Goal: Information Seeking & Learning: Learn about a topic

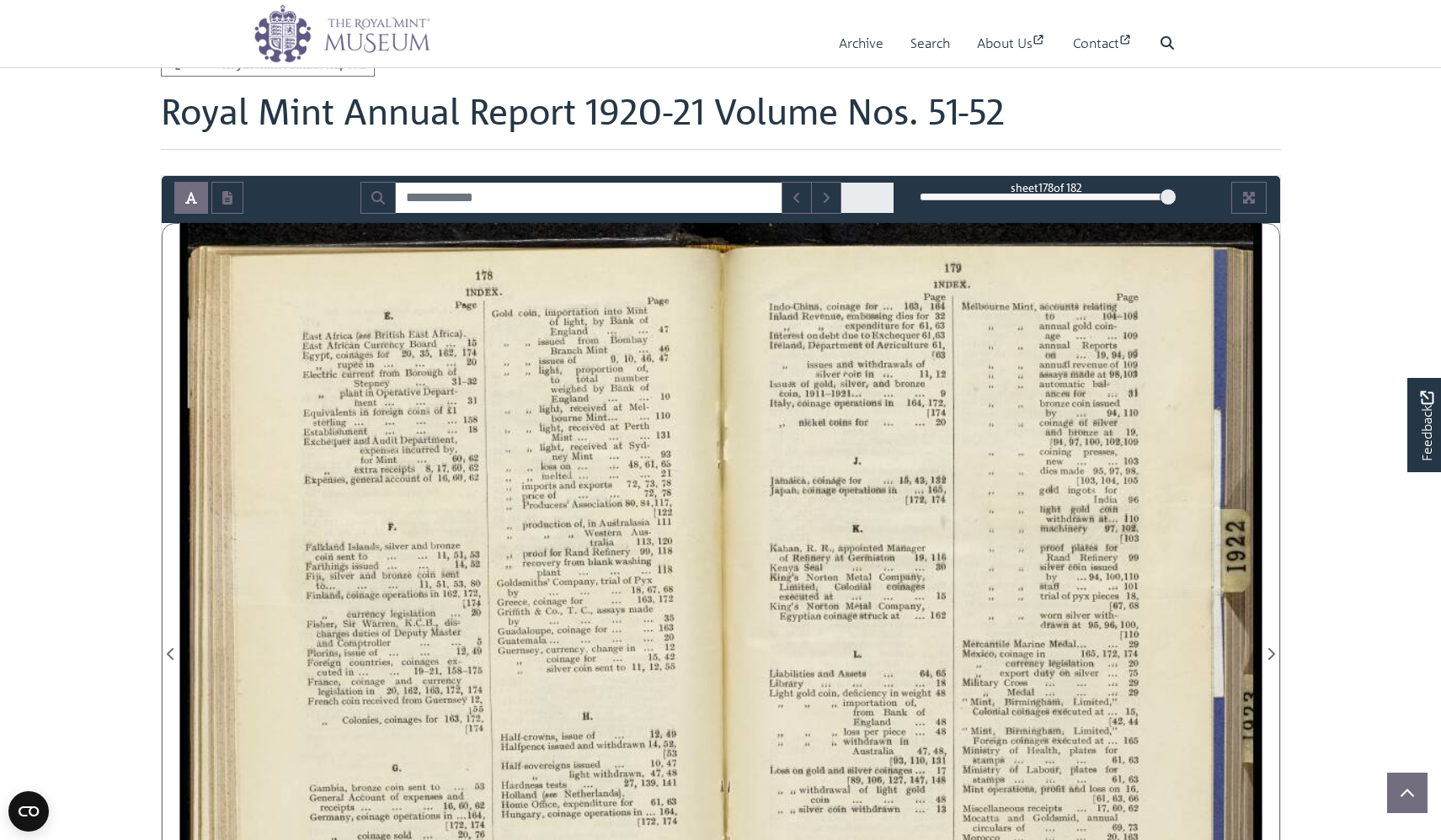
click at [167, 648] on icon "Previous Page" at bounding box center [171, 655] width 9 height 14
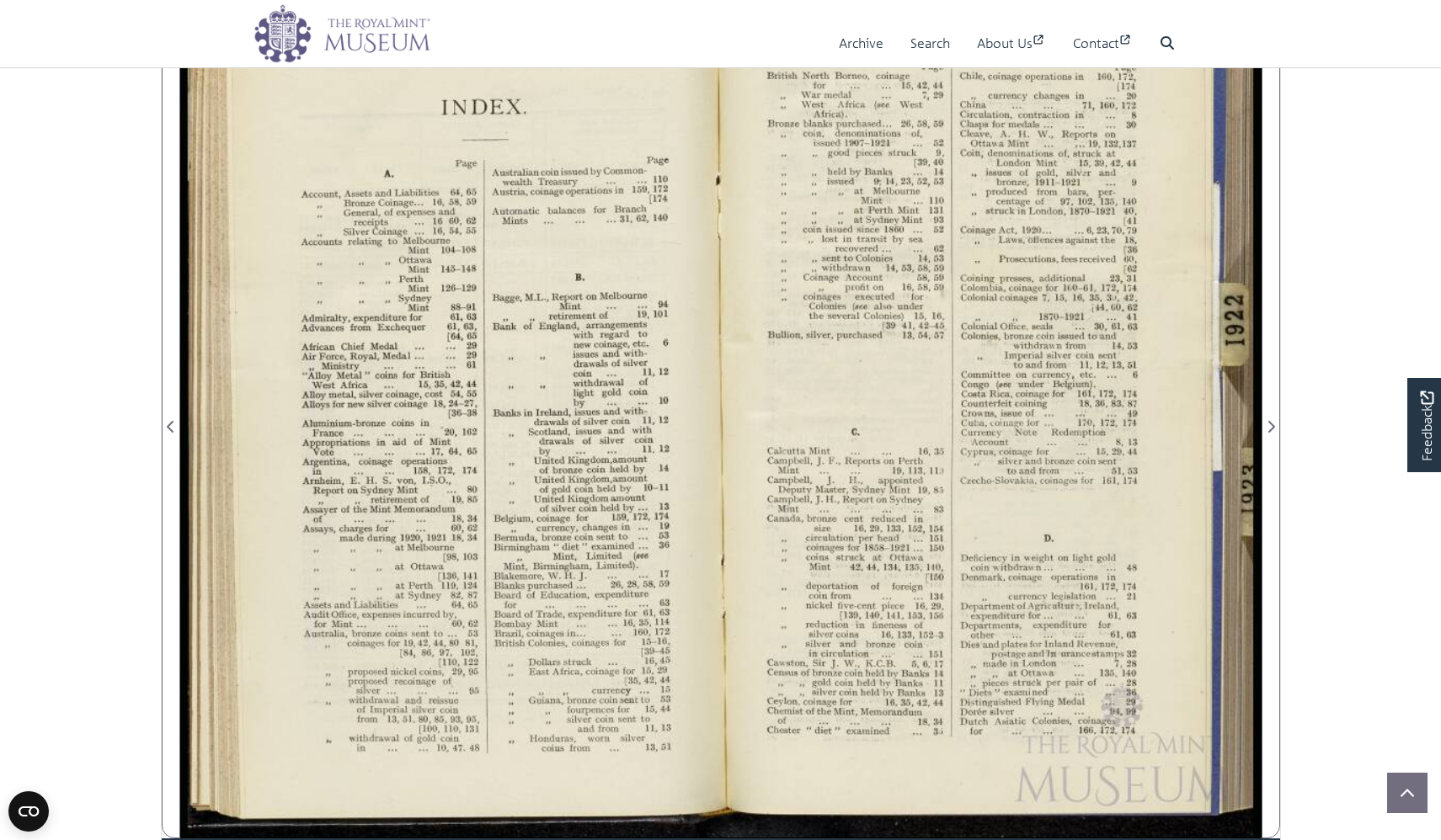
click at [167, 426] on icon "Previous Page" at bounding box center [171, 427] width 9 height 14
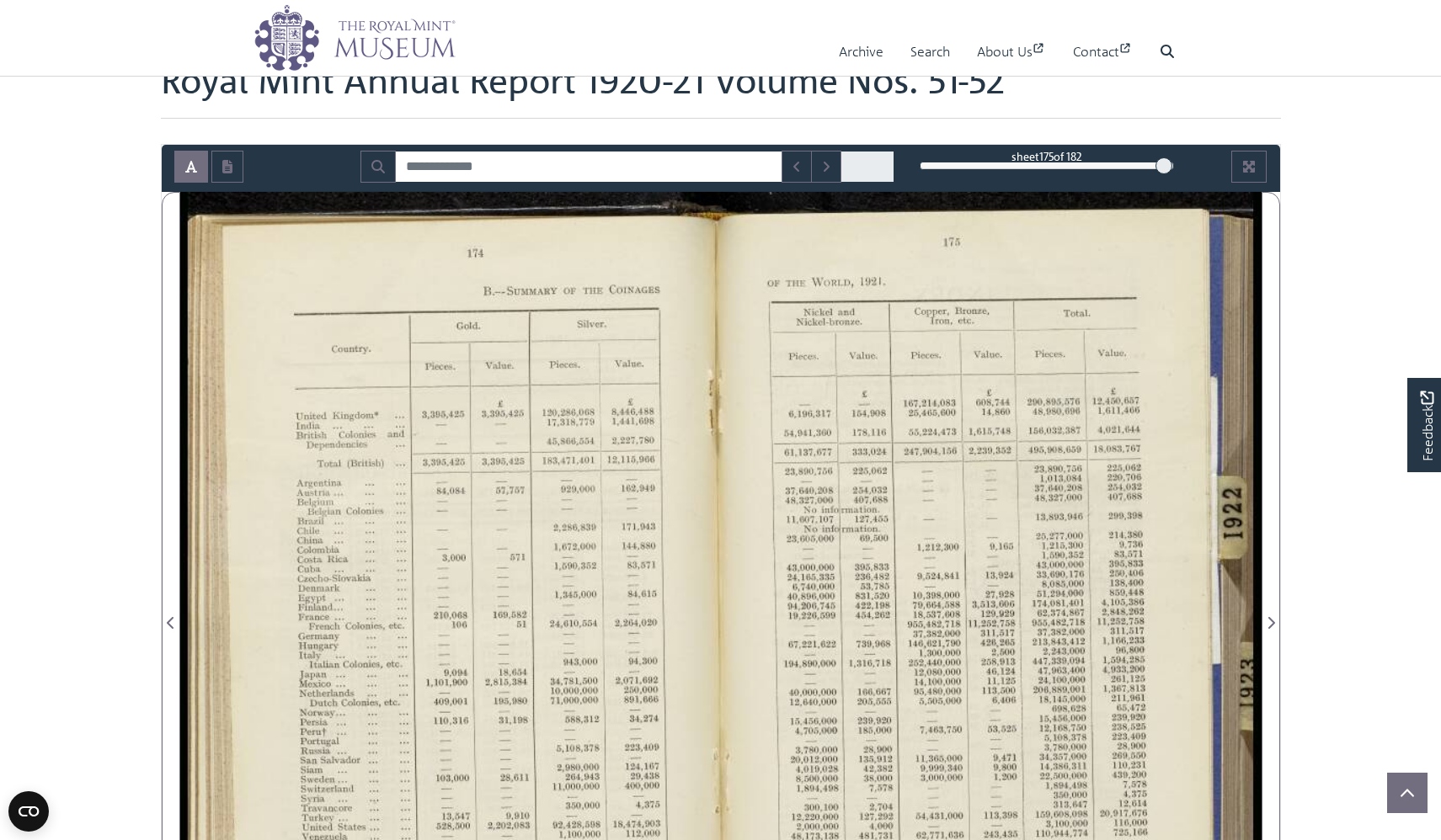
scroll to position [35, 0]
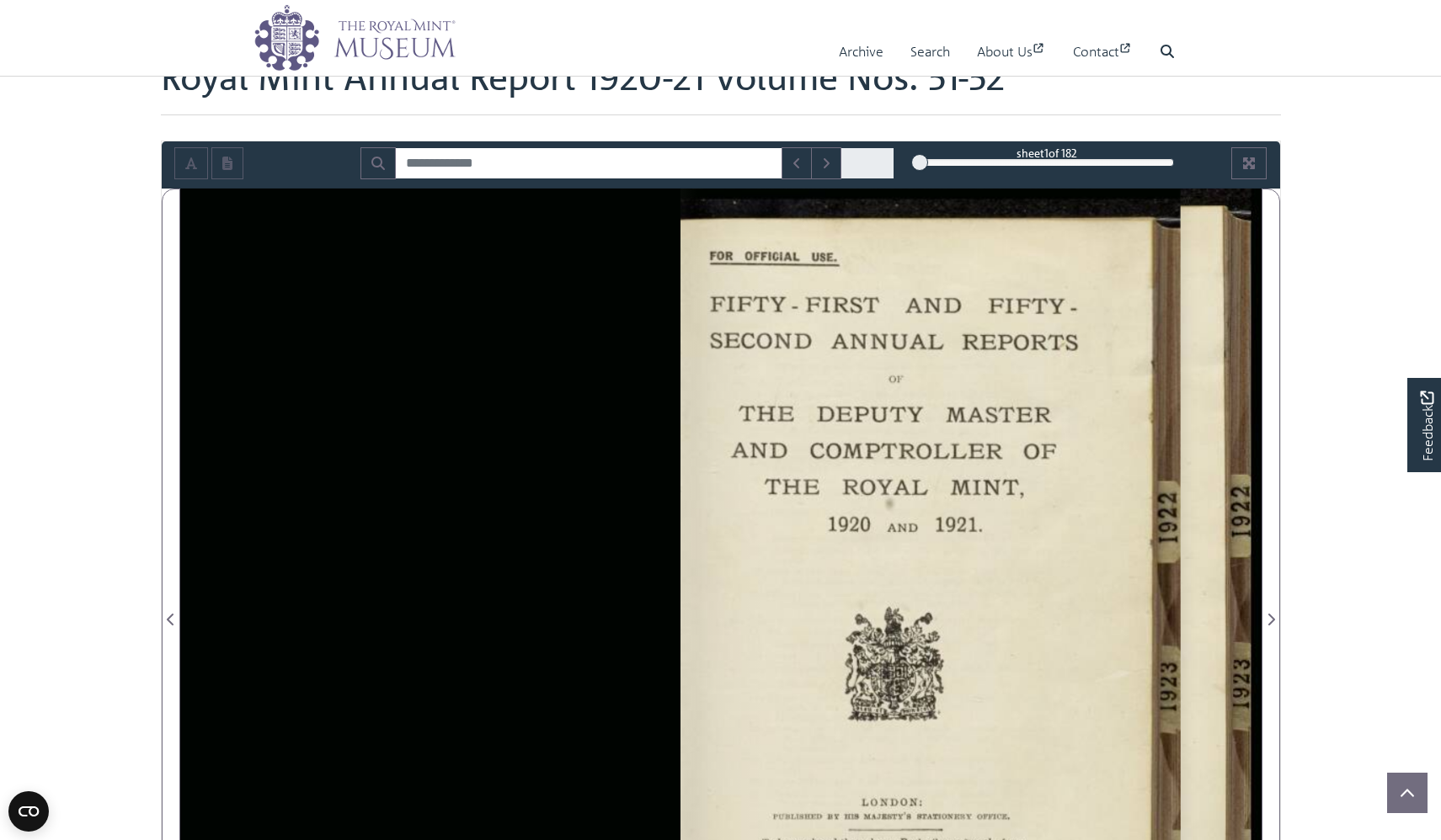
drag, startPoint x: 1166, startPoint y: 159, endPoint x: 912, endPoint y: 164, distance: 254.0
click at [912, 164] on div at bounding box center [919, 162] width 17 height 17
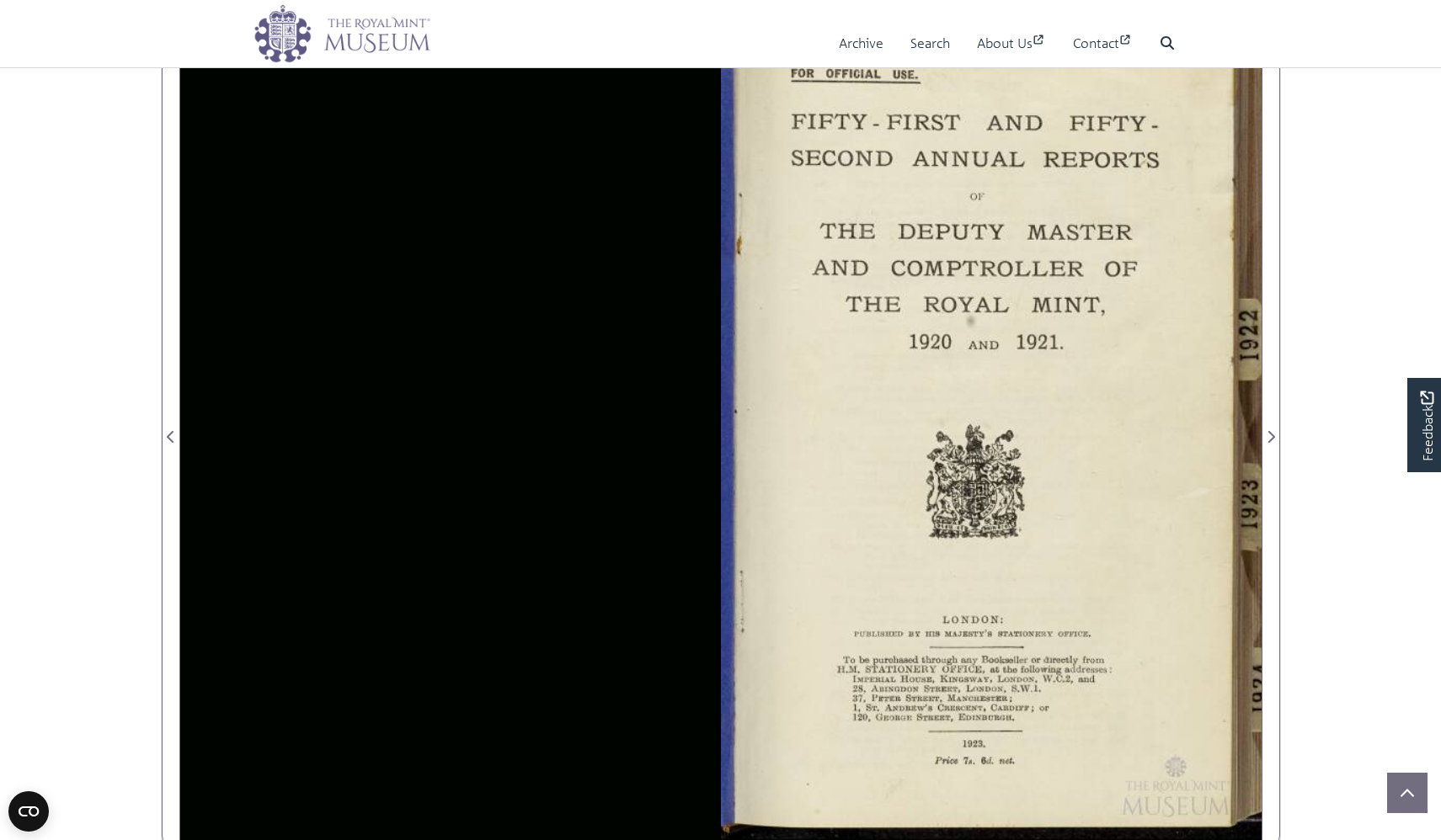
scroll to position [230, 0]
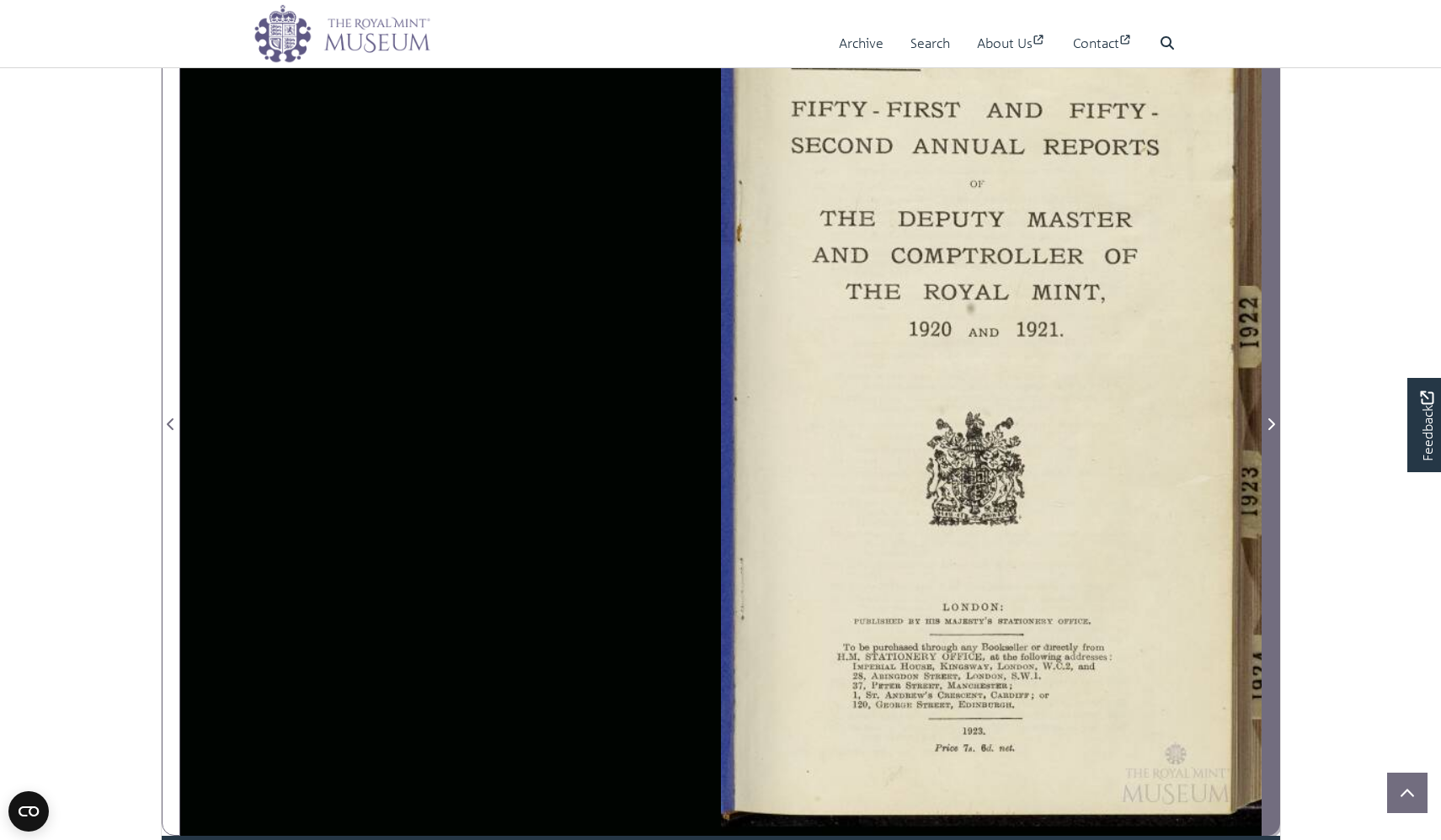
click at [1273, 538] on span "Next Page" at bounding box center [1270, 414] width 17 height 841
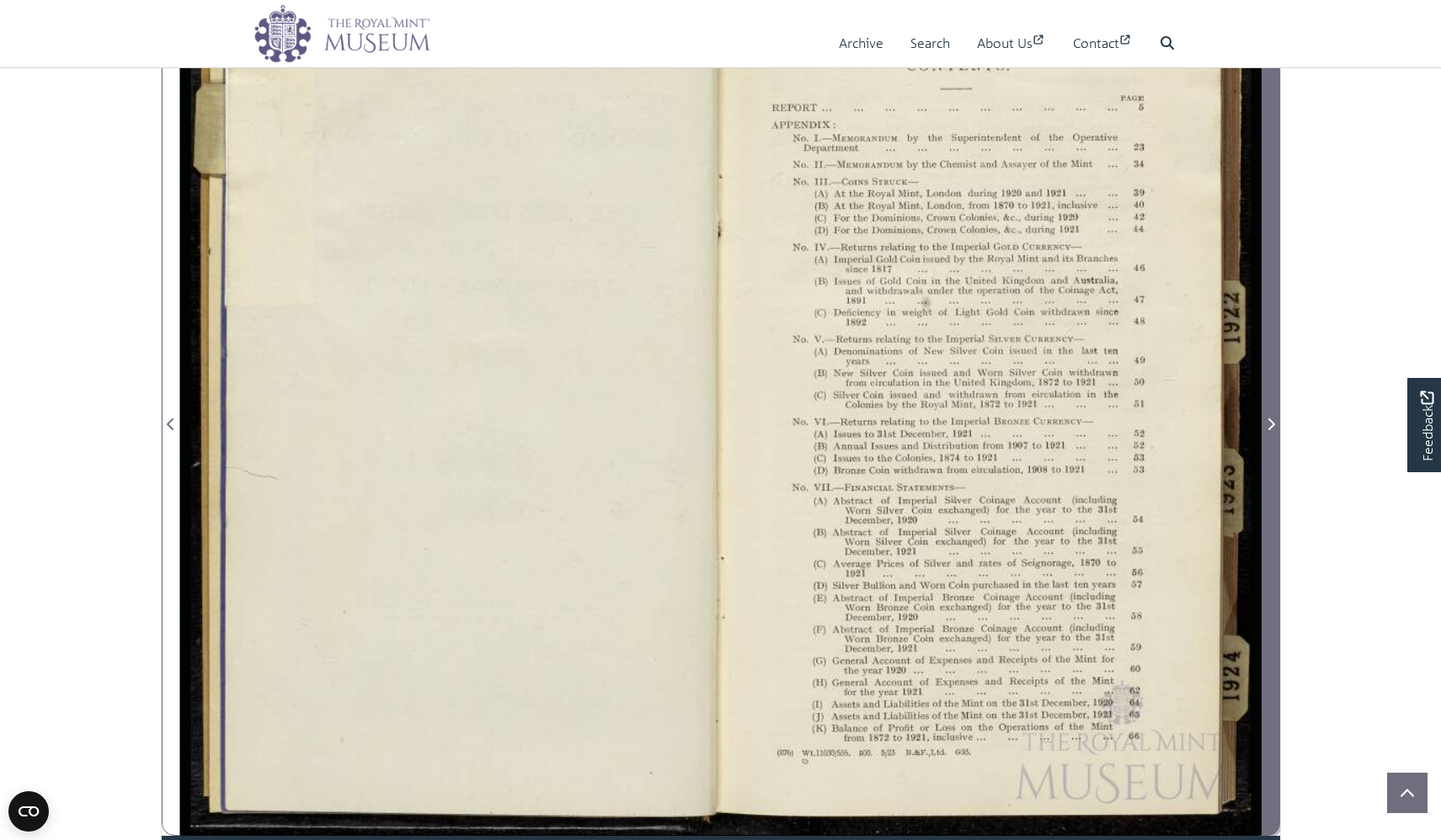
click at [1273, 538] on span "Next Page" at bounding box center [1270, 414] width 17 height 841
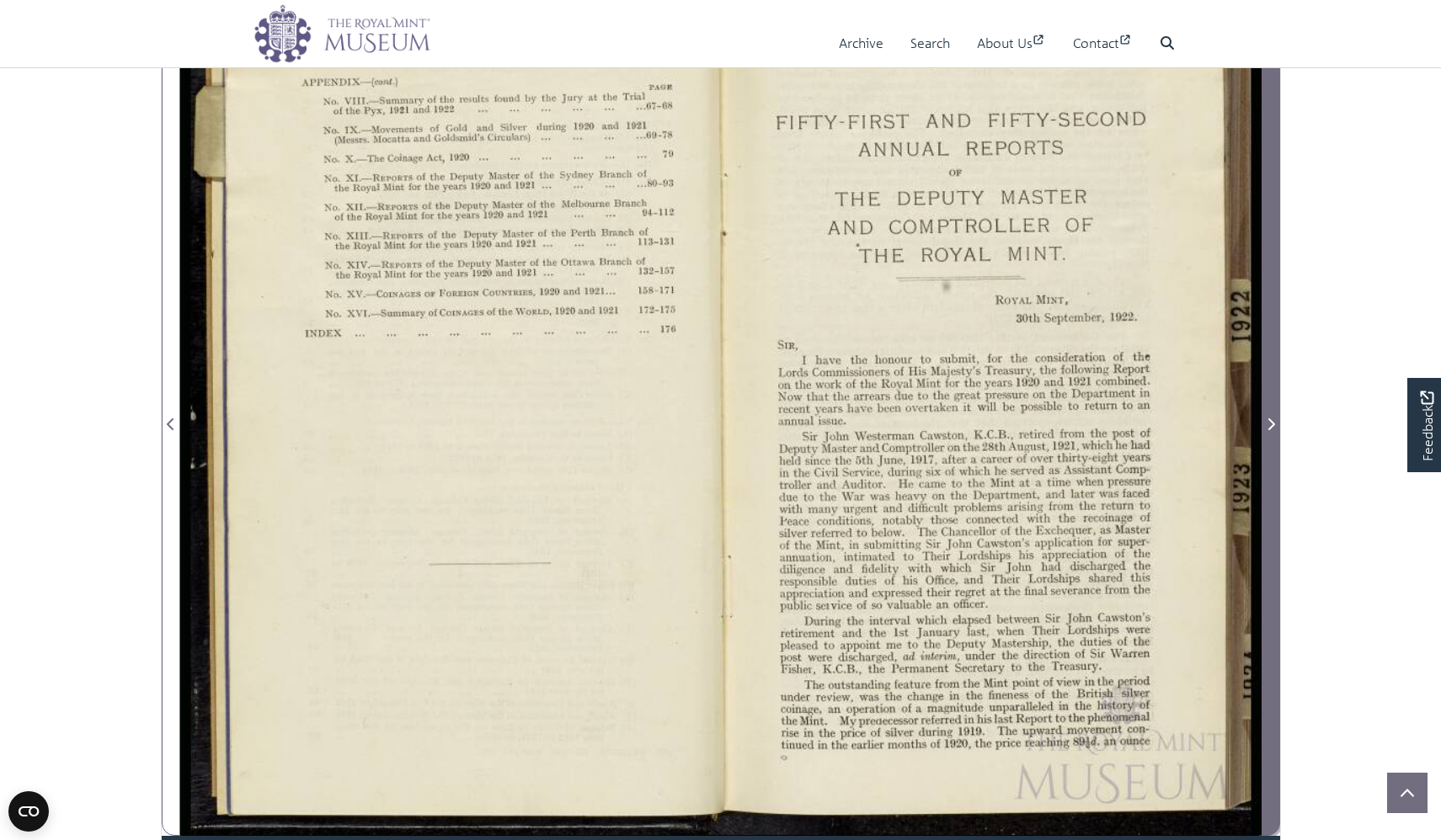
click at [1273, 538] on span "Next Page" at bounding box center [1270, 414] width 17 height 841
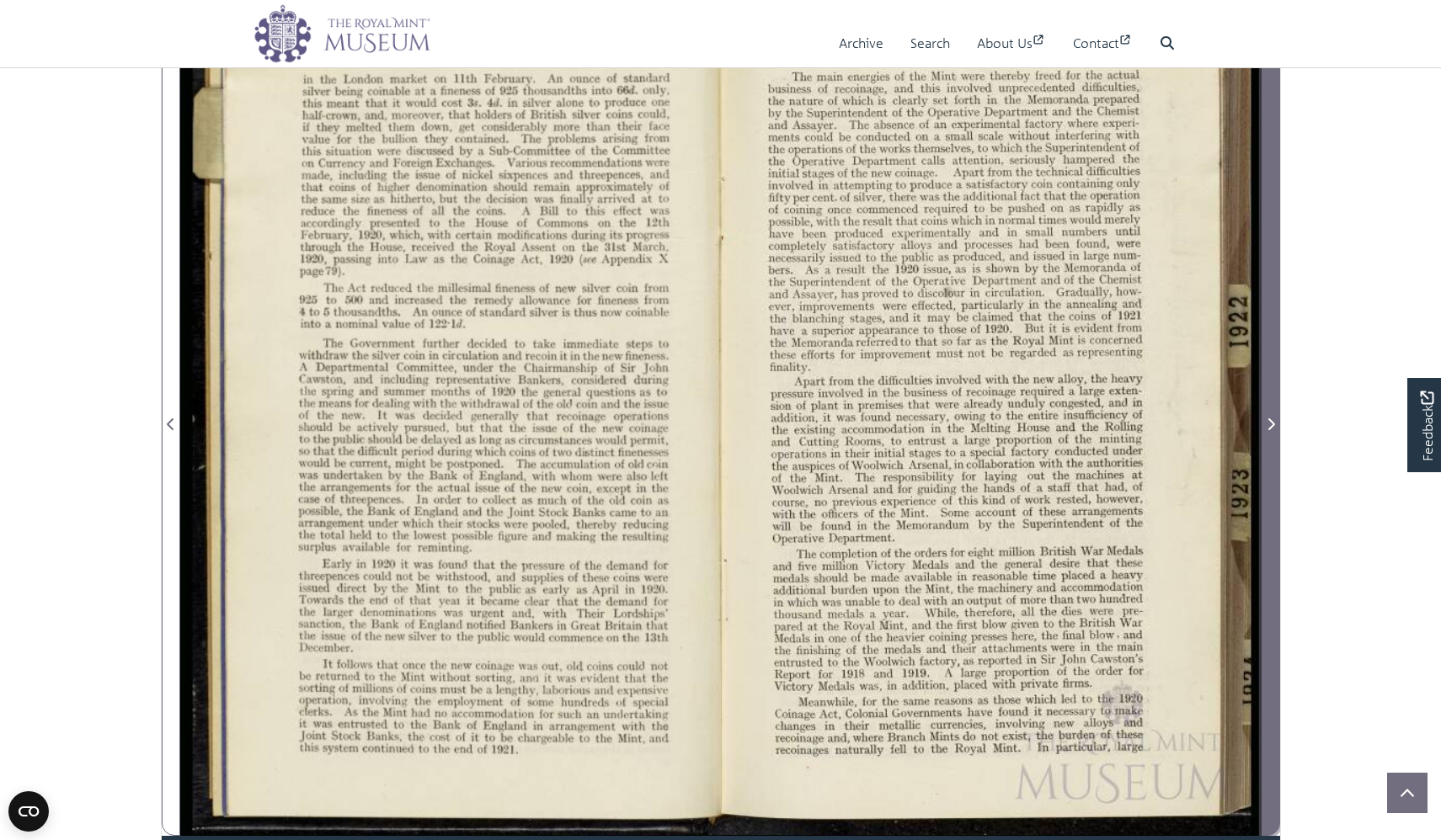
click at [1273, 538] on span "Next Page" at bounding box center [1270, 414] width 17 height 841
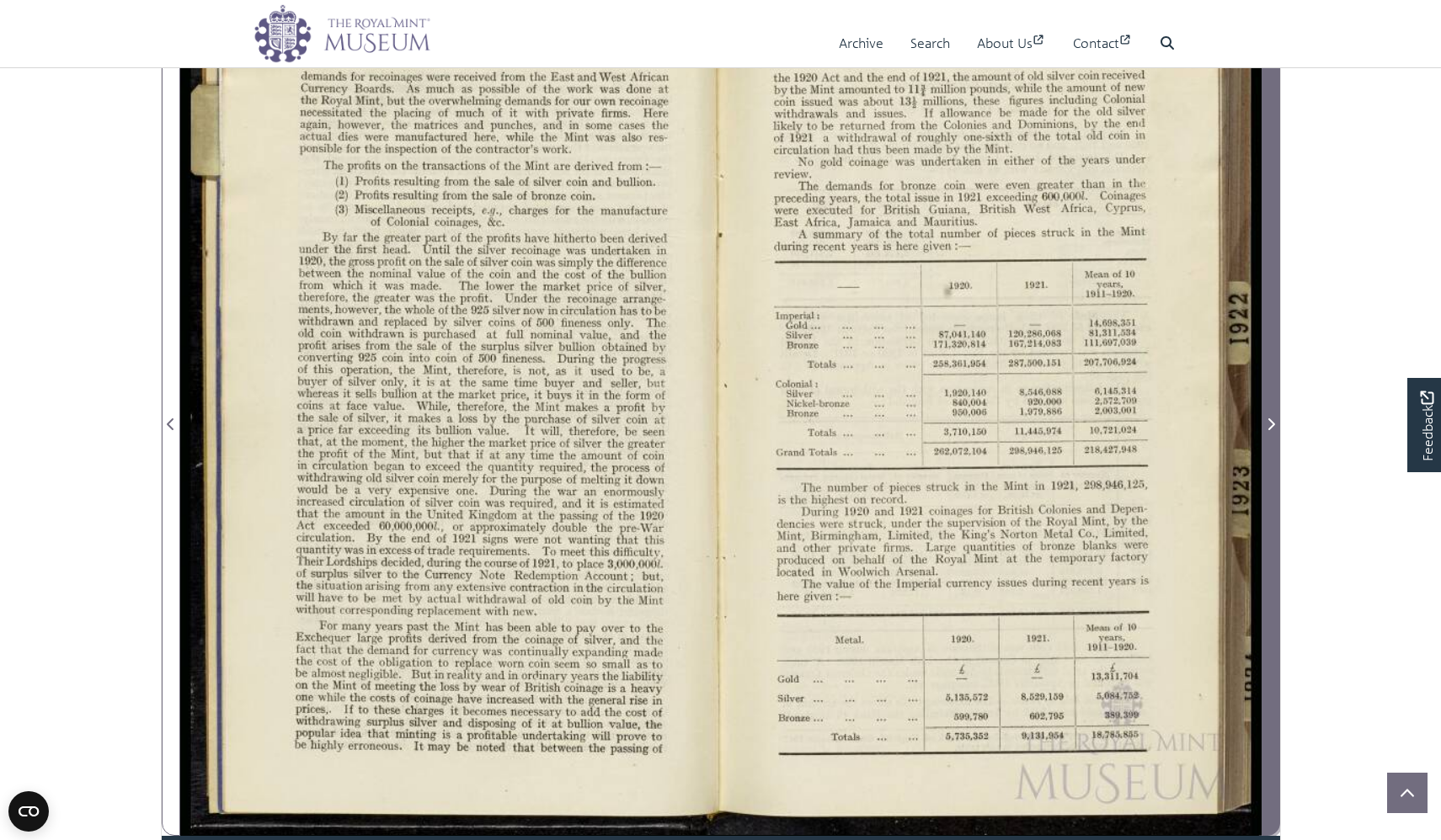
click at [1273, 538] on span "Next Page" at bounding box center [1270, 414] width 17 height 841
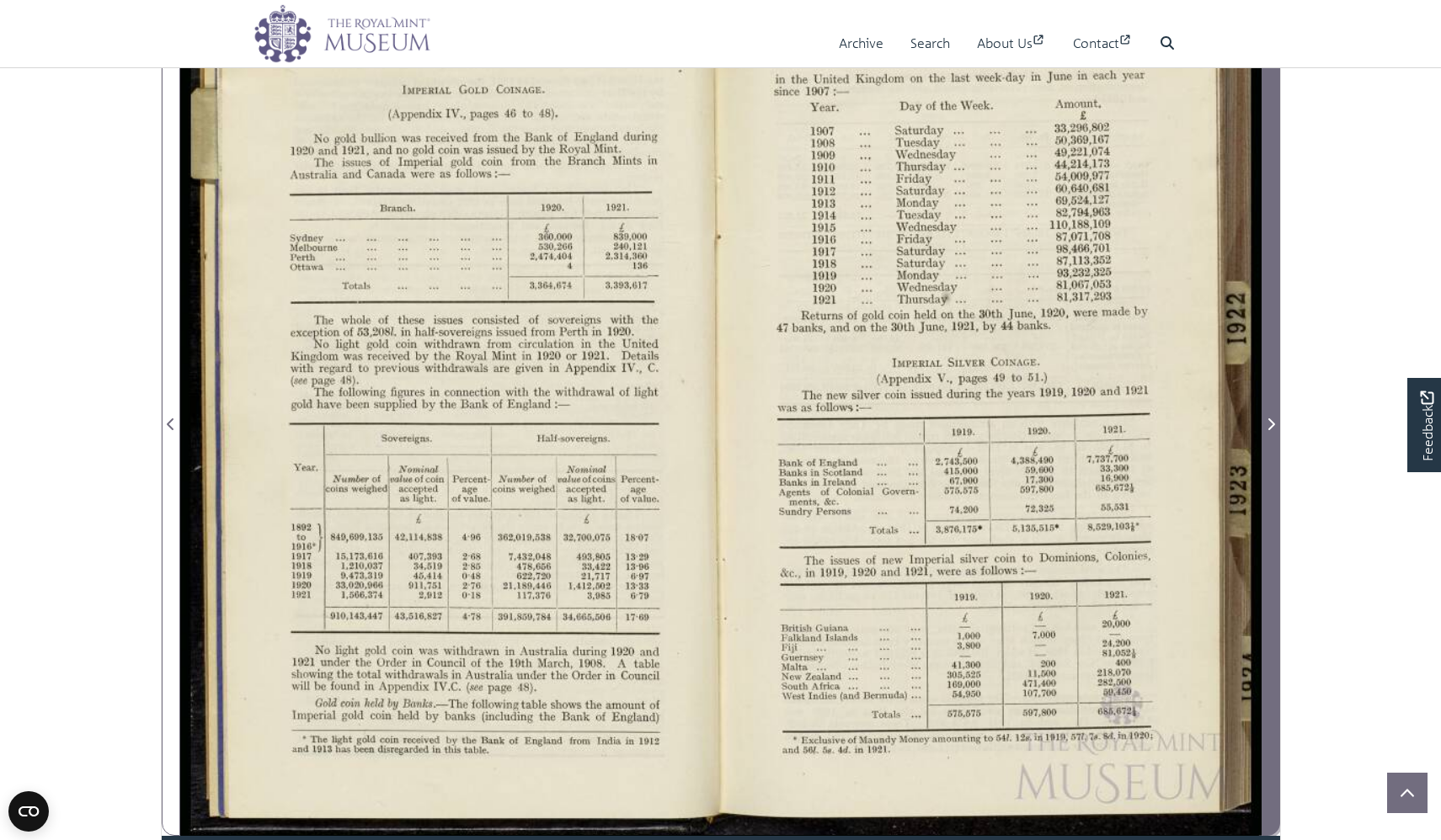
click at [1273, 538] on span "Next Page" at bounding box center [1270, 414] width 17 height 841
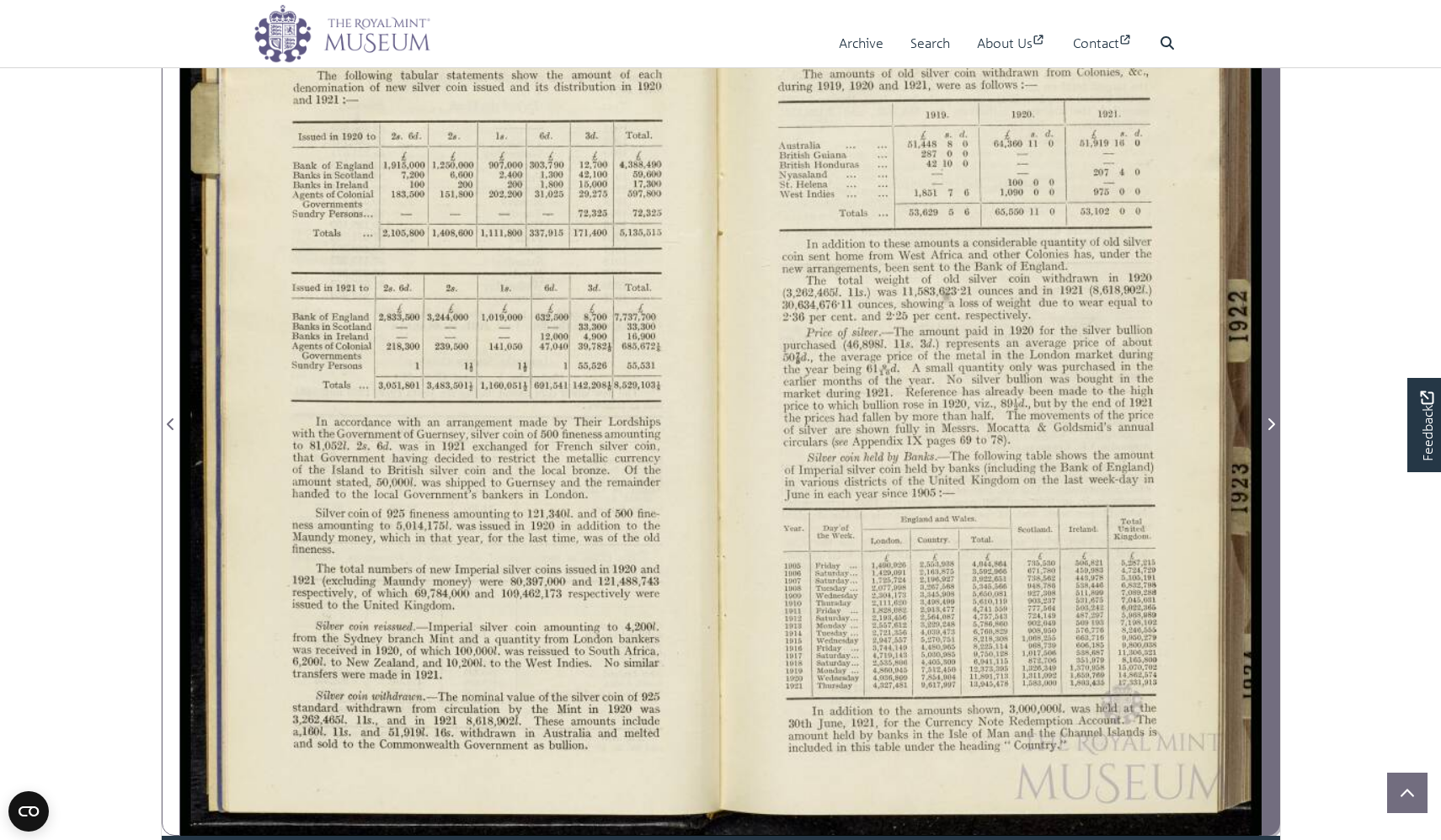
click at [1273, 538] on span "Next Page" at bounding box center [1270, 414] width 17 height 841
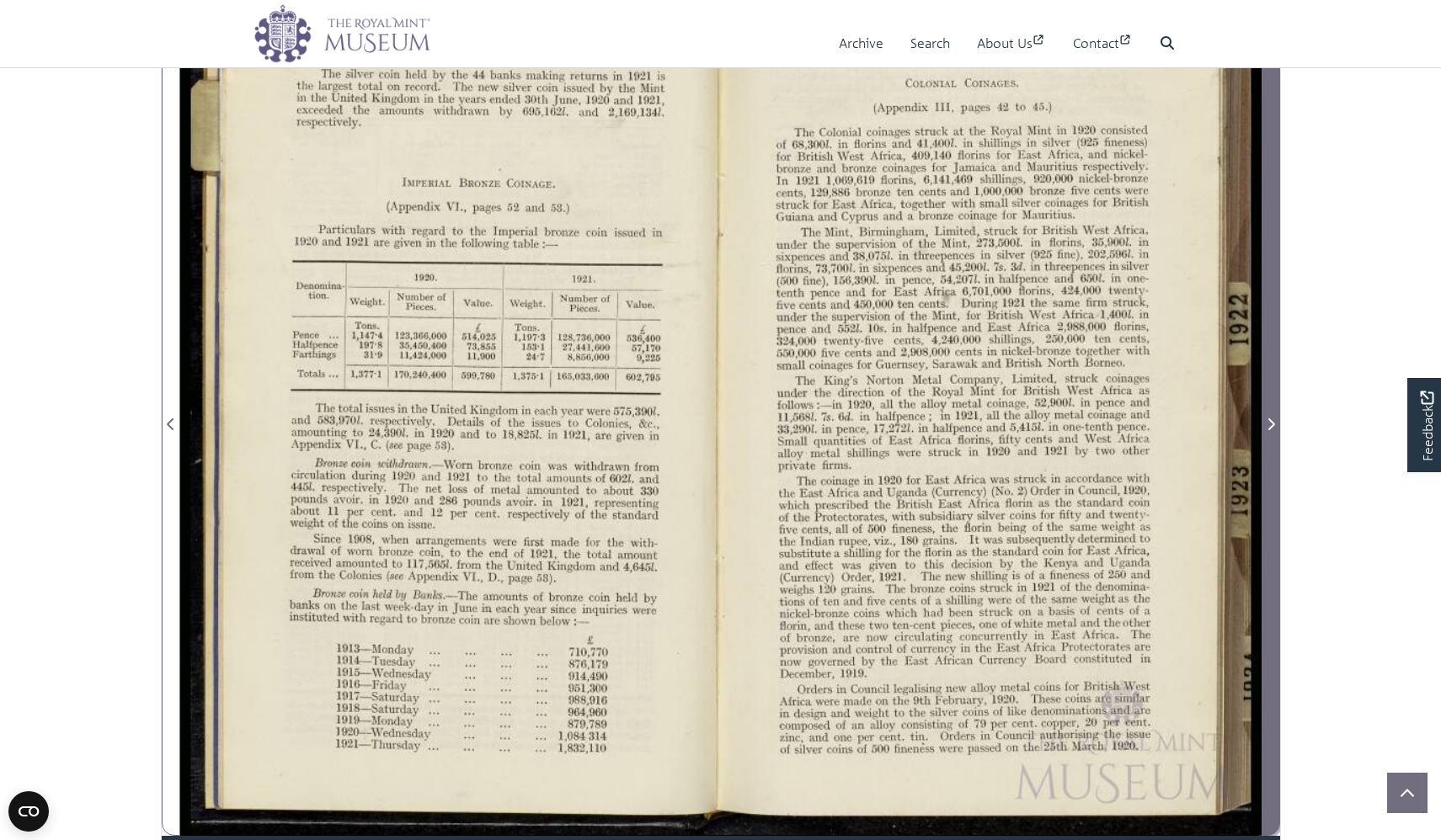
click at [1273, 538] on span "Next Page" at bounding box center [1270, 414] width 17 height 841
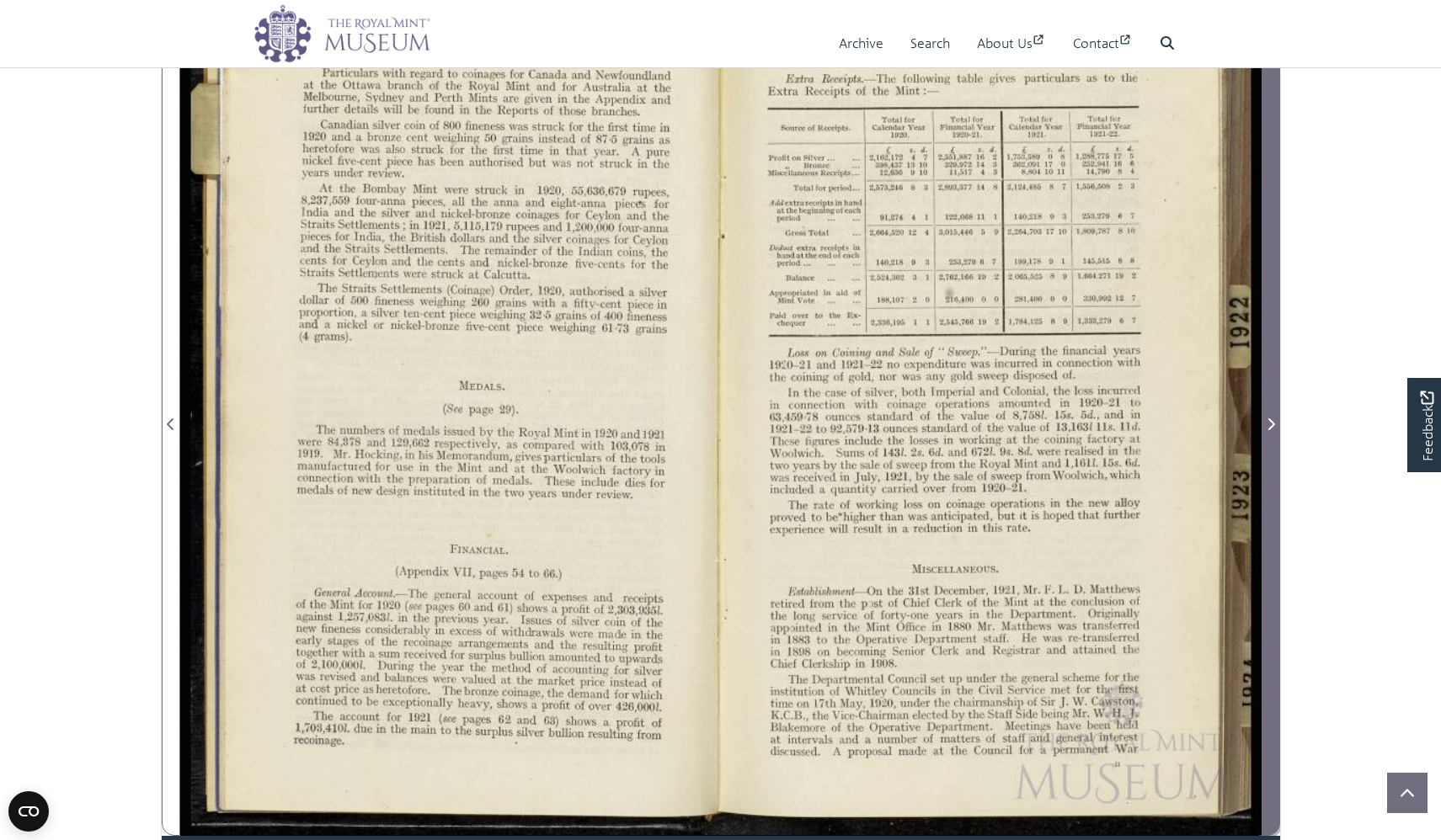
click at [1273, 538] on span "Next Page" at bounding box center [1270, 414] width 17 height 841
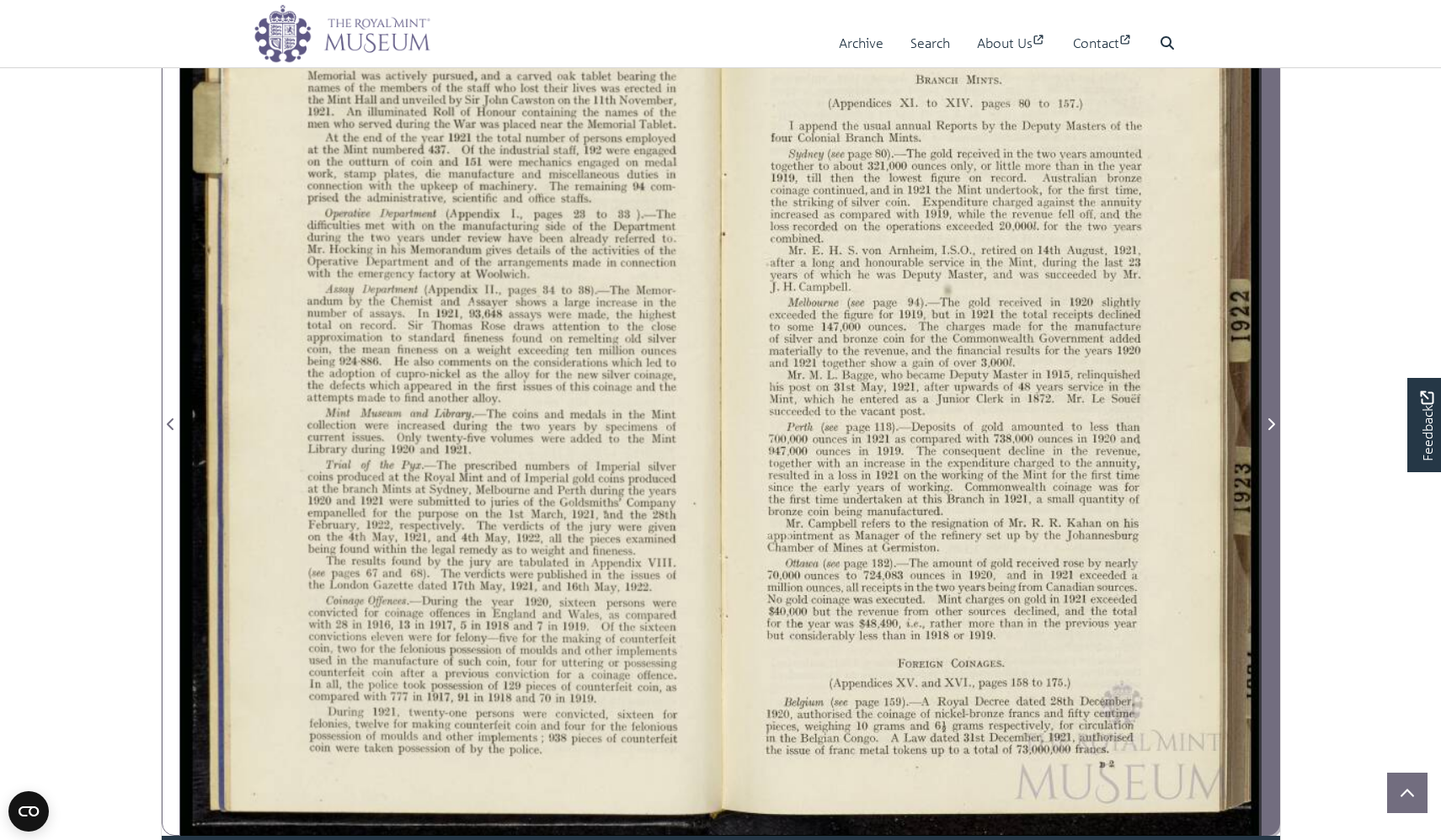
click at [1273, 538] on span "Next Page" at bounding box center [1270, 414] width 17 height 841
